Goal: Task Accomplishment & Management: Manage account settings

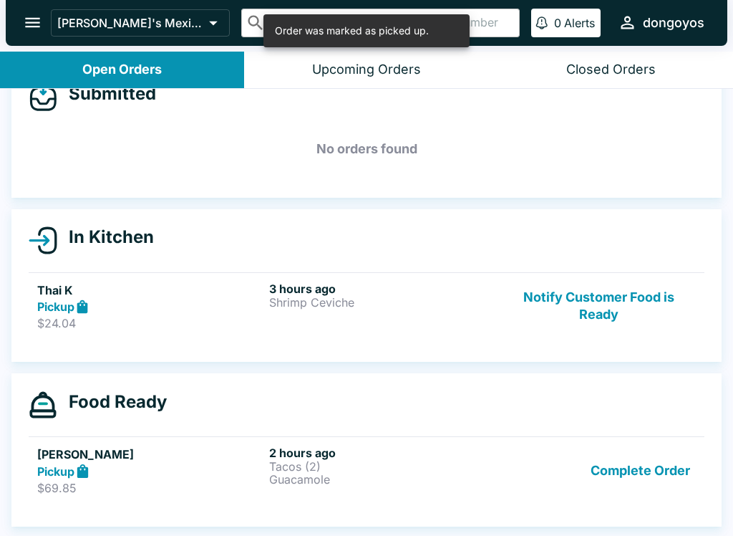
scroll to position [34, 0]
click at [460, 301] on p "Shrimp Ceviche" at bounding box center [382, 302] width 226 height 13
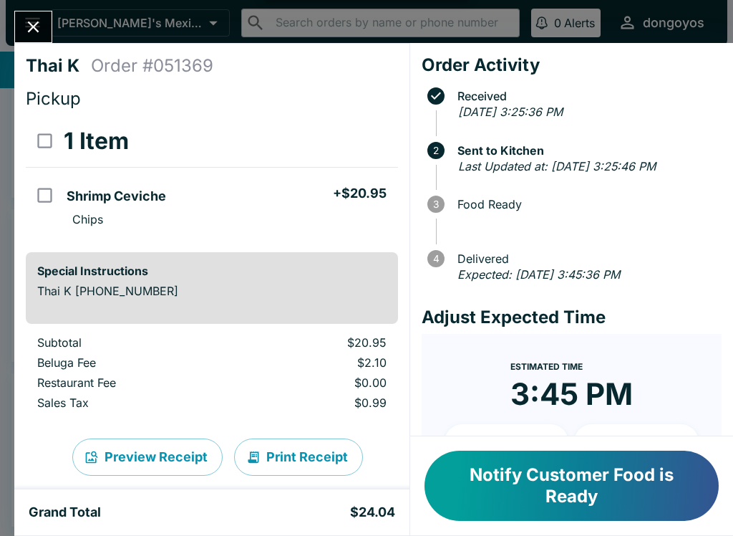
click at [560, 490] on button "Notify Customer Food is Ready" at bounding box center [572, 485] width 294 height 70
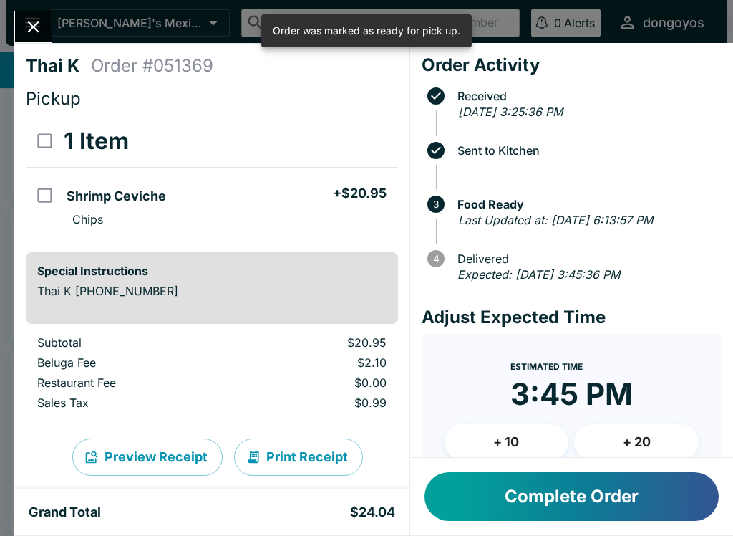
click at [561, 498] on button "Complete Order" at bounding box center [572, 496] width 294 height 49
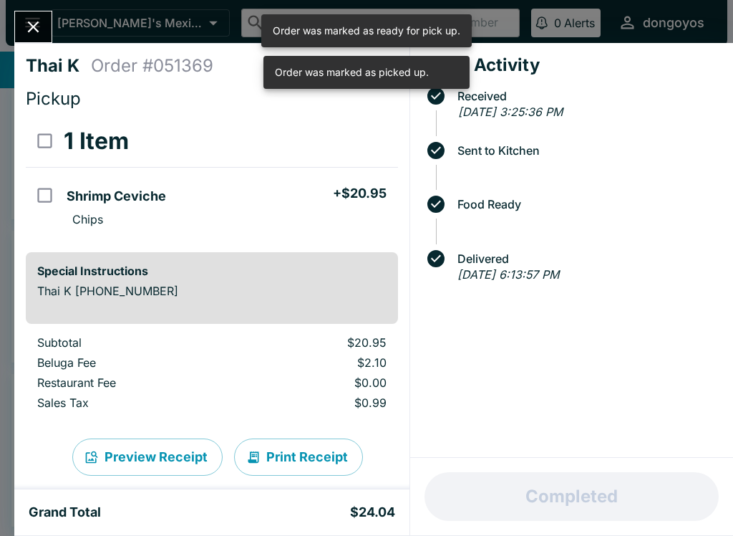
scroll to position [13, 0]
click at [45, 37] on button "Close" at bounding box center [33, 26] width 37 height 31
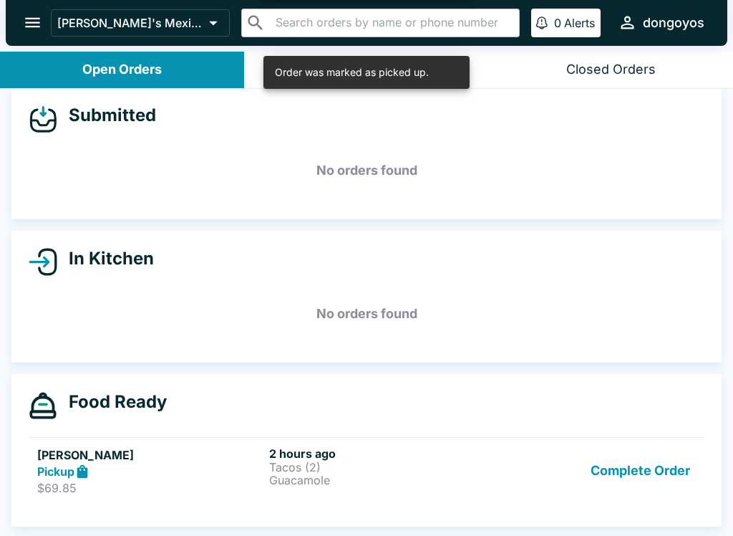
click at [679, 490] on button "Complete Order" at bounding box center [640, 470] width 111 height 49
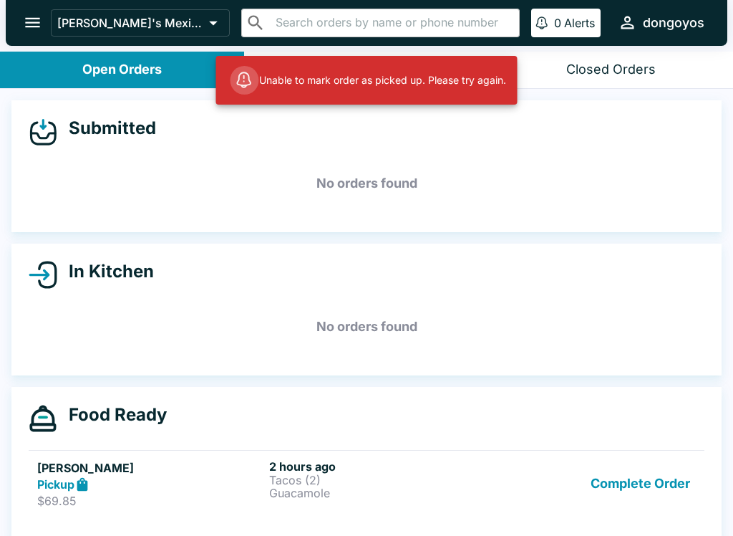
click at [448, 473] on p "Tacos (2)" at bounding box center [382, 479] width 226 height 13
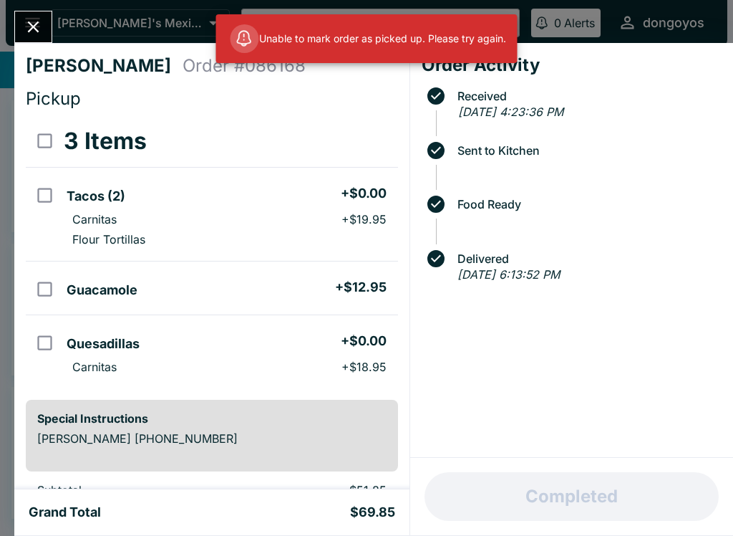
click at [35, 13] on button "Close" at bounding box center [33, 26] width 37 height 31
